Goal: Find specific page/section: Find specific page/section

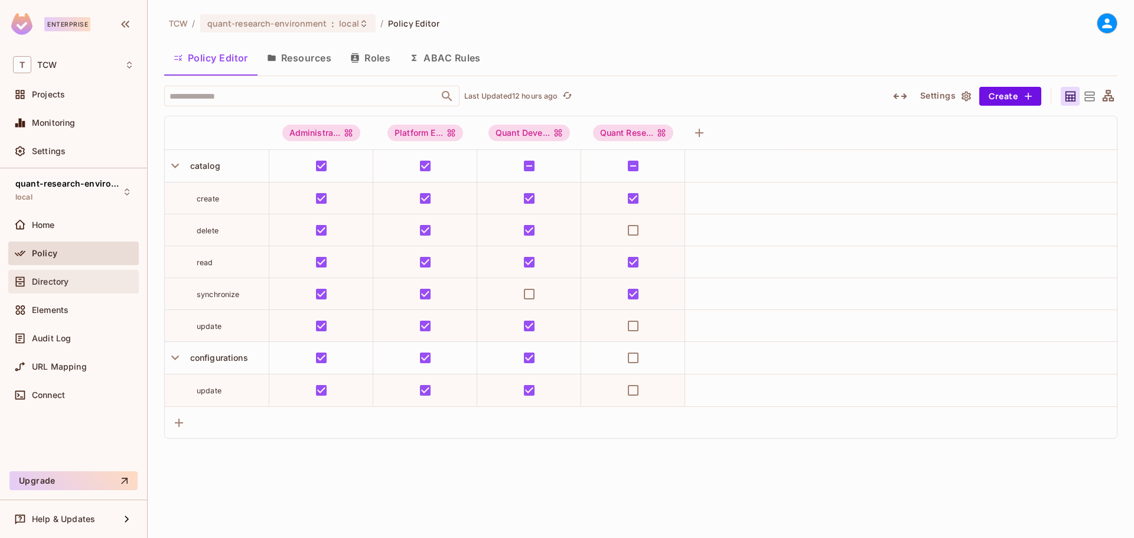
click at [48, 280] on span "Directory" at bounding box center [50, 281] width 37 height 9
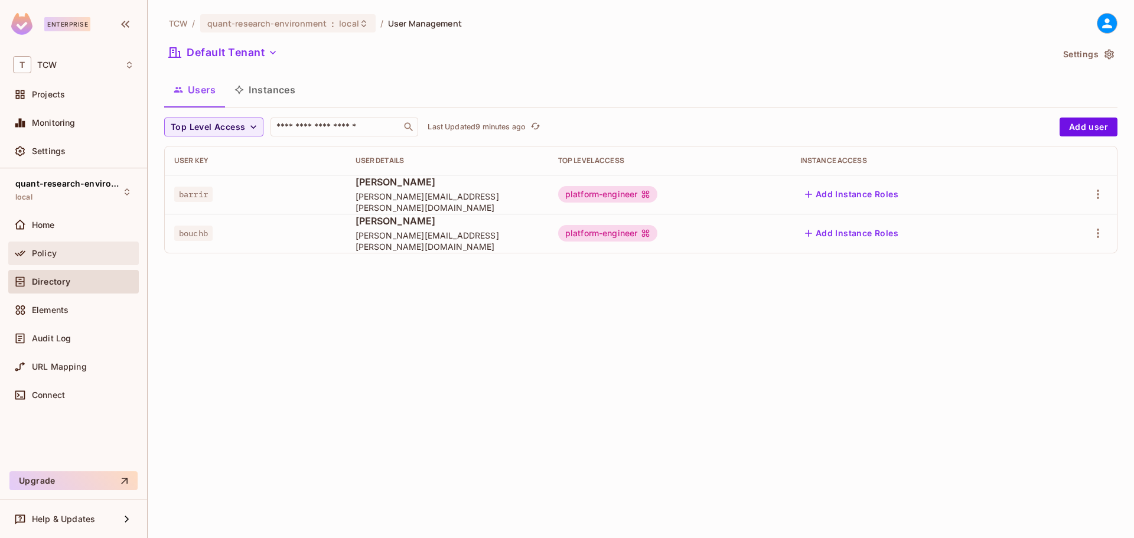
click at [56, 253] on span "Policy" at bounding box center [44, 253] width 25 height 9
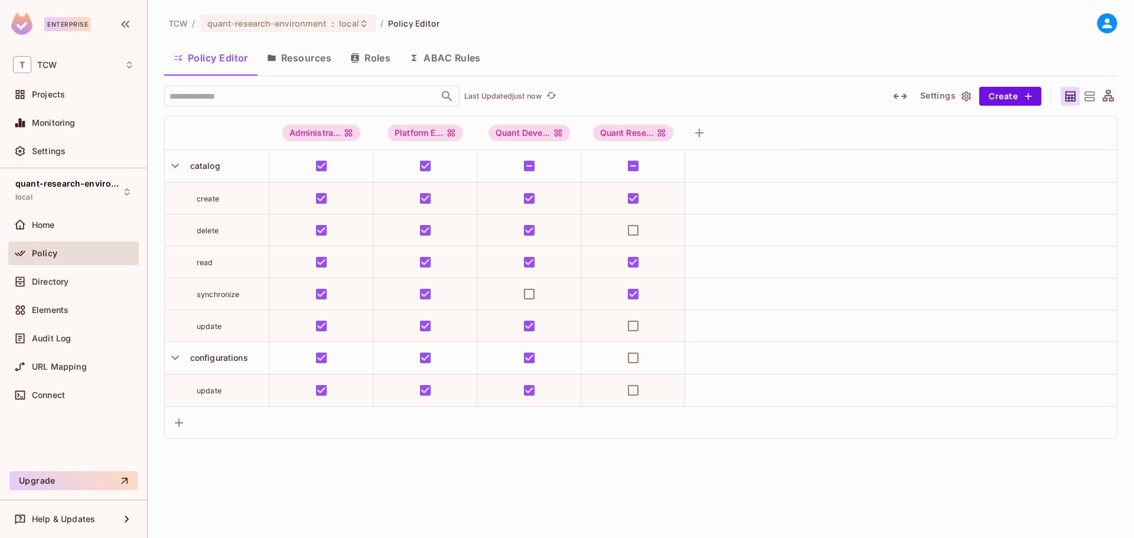
click at [303, 60] on button "Resources" at bounding box center [298, 58] width 83 height 30
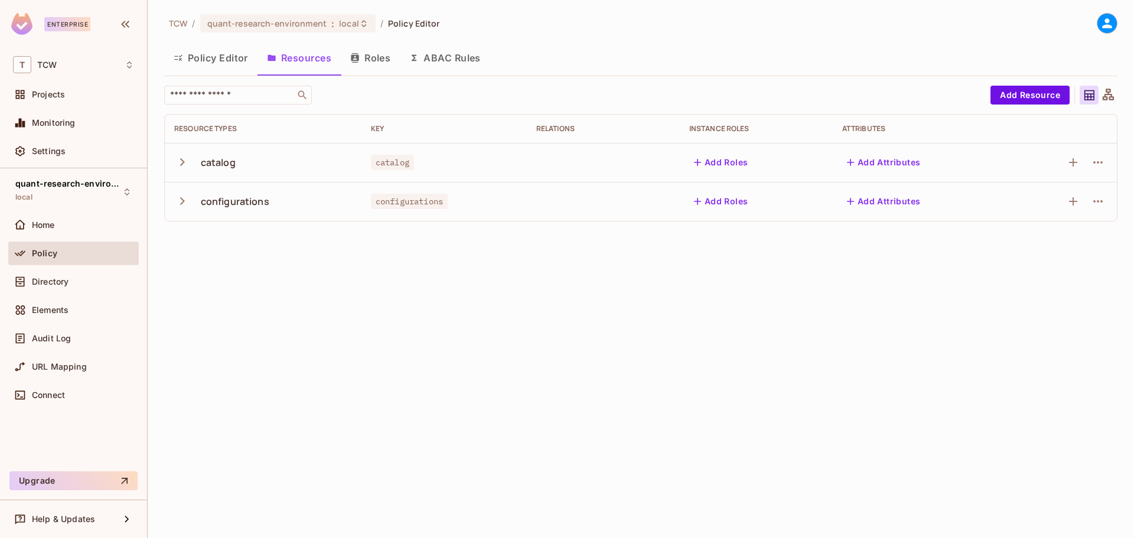
click at [182, 161] on icon "button" at bounding box center [182, 162] width 16 height 16
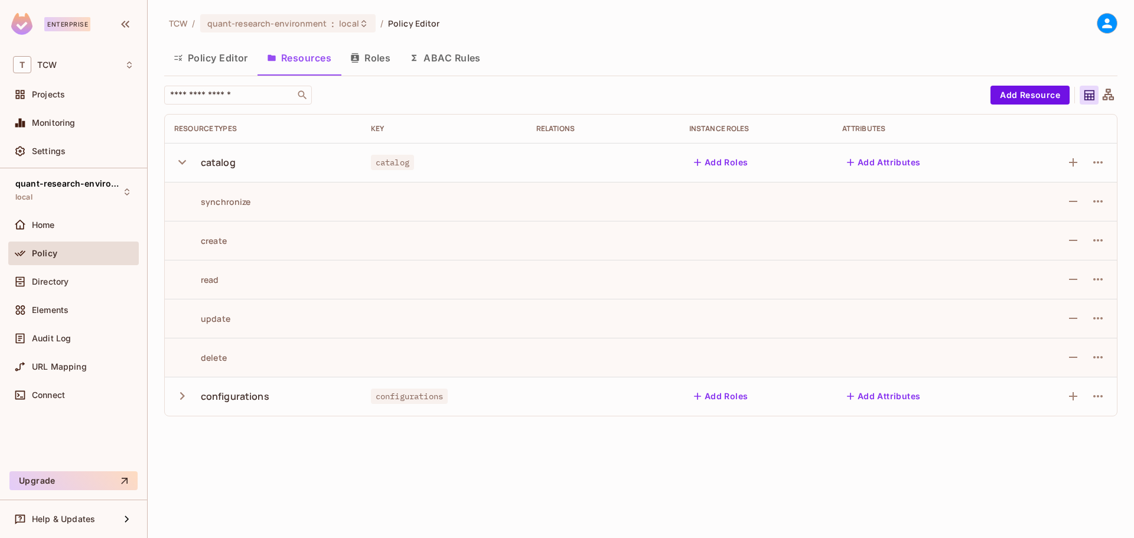
click at [227, 202] on div "synchronize" at bounding box center [212, 201] width 77 height 11
copy div "synchronize"
click at [48, 291] on div "Directory" at bounding box center [73, 282] width 130 height 24
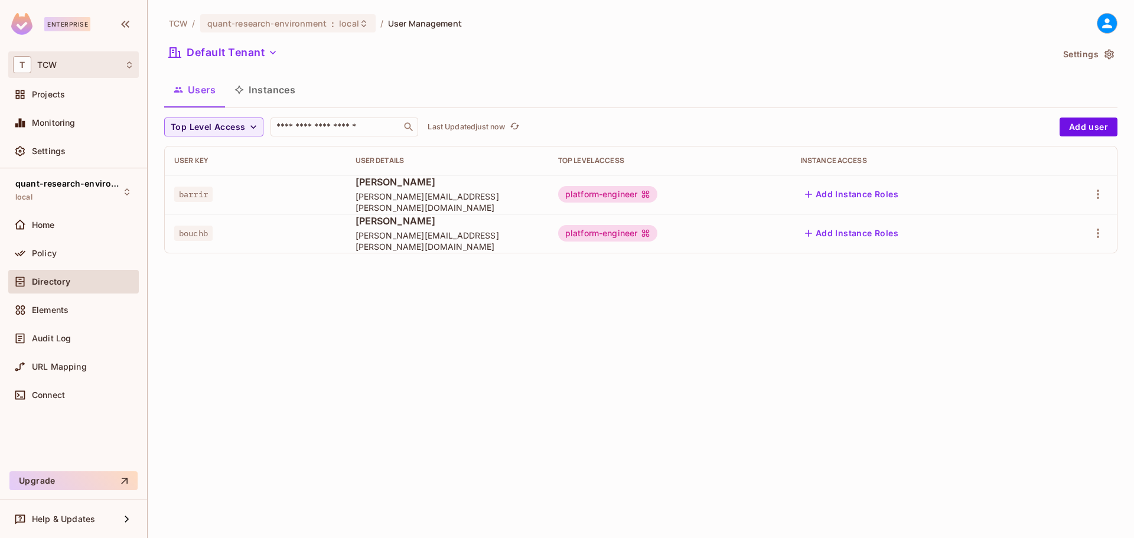
click at [47, 64] on span "TCW" at bounding box center [46, 64] width 19 height 9
click at [50, 56] on div at bounding box center [567, 269] width 1134 height 538
click at [27, 89] on span at bounding box center [20, 94] width 14 height 14
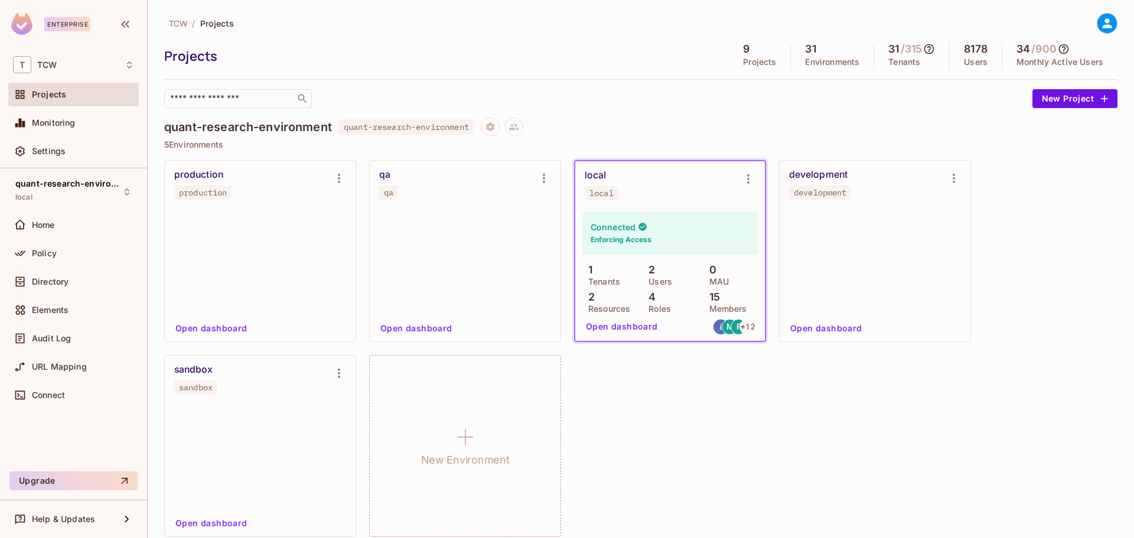
scroll to position [197, 0]
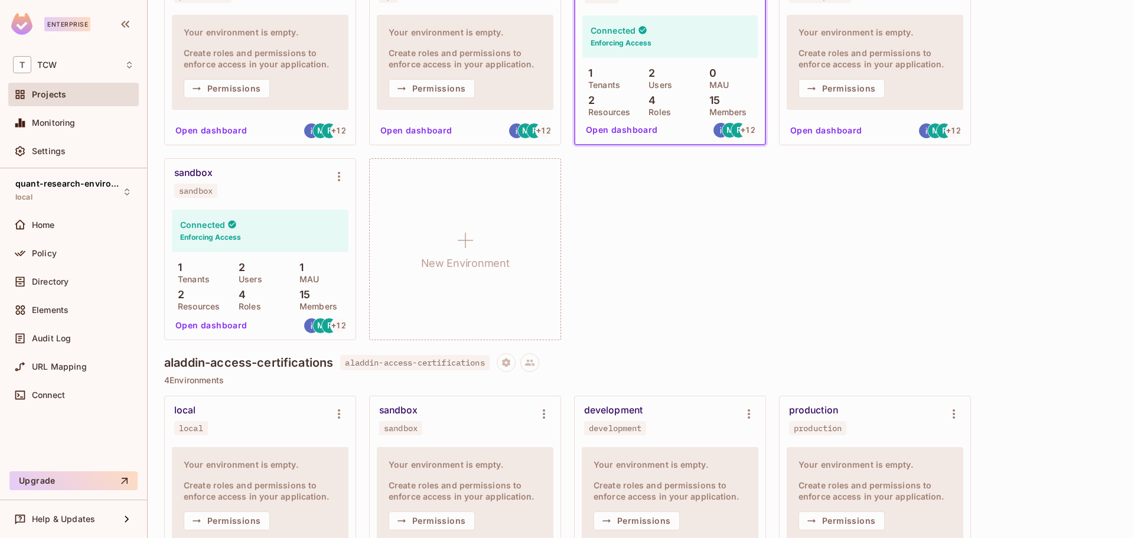
click at [218, 324] on button "Open dashboard" at bounding box center [211, 325] width 81 height 19
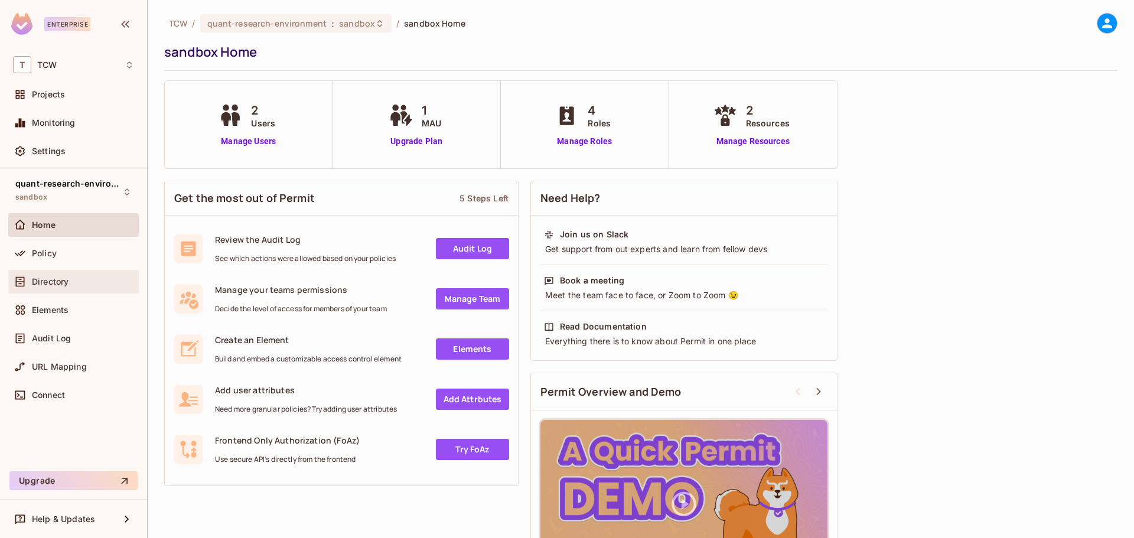
click at [58, 278] on span "Directory" at bounding box center [50, 281] width 37 height 9
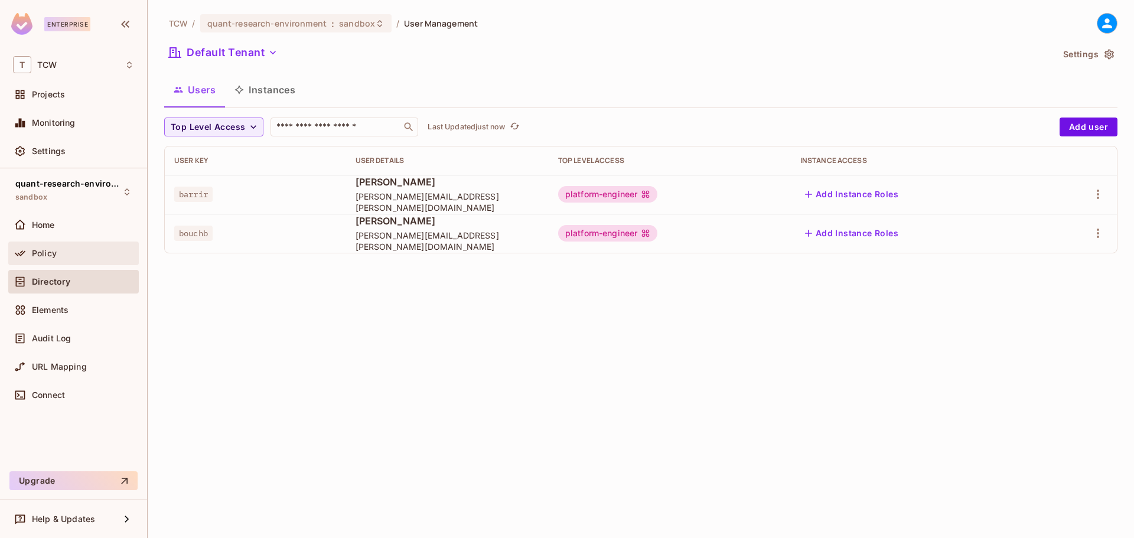
click at [43, 254] on span "Policy" at bounding box center [44, 253] width 25 height 9
